Goal: Task Accomplishment & Management: Manage account settings

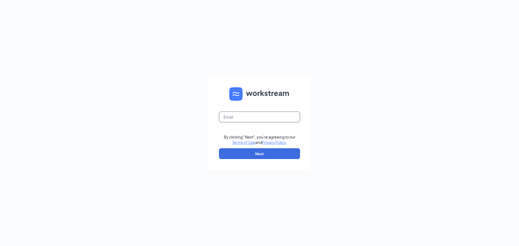
click at [235, 117] on input "text" at bounding box center [259, 117] width 81 height 11
type input "matthewjolitz@hotmail.com"
click at [253, 156] on button "Next" at bounding box center [259, 153] width 81 height 11
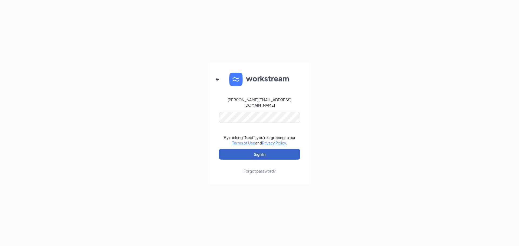
click at [256, 149] on button "Sign In" at bounding box center [259, 154] width 81 height 11
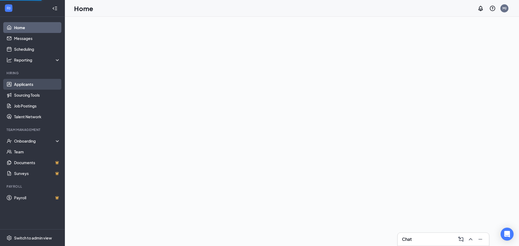
click at [23, 87] on link "Applicants" at bounding box center [37, 84] width 46 height 11
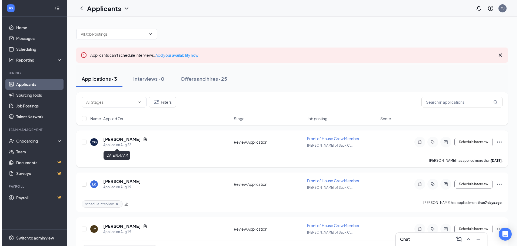
scroll to position [17, 0]
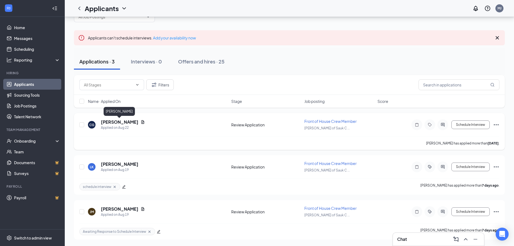
click at [114, 123] on h5 "[PERSON_NAME]" at bounding box center [120, 122] width 38 height 6
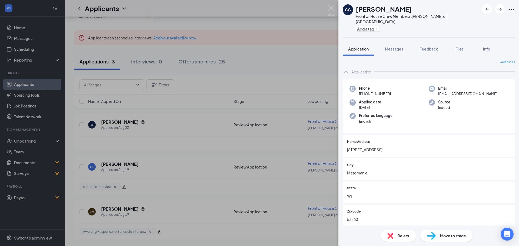
click at [275, 86] on div "CG [PERSON_NAME] Front of House Crew Member at [PERSON_NAME] of Sauk City Add a…" at bounding box center [259, 123] width 519 height 246
